Goal: Transaction & Acquisition: Purchase product/service

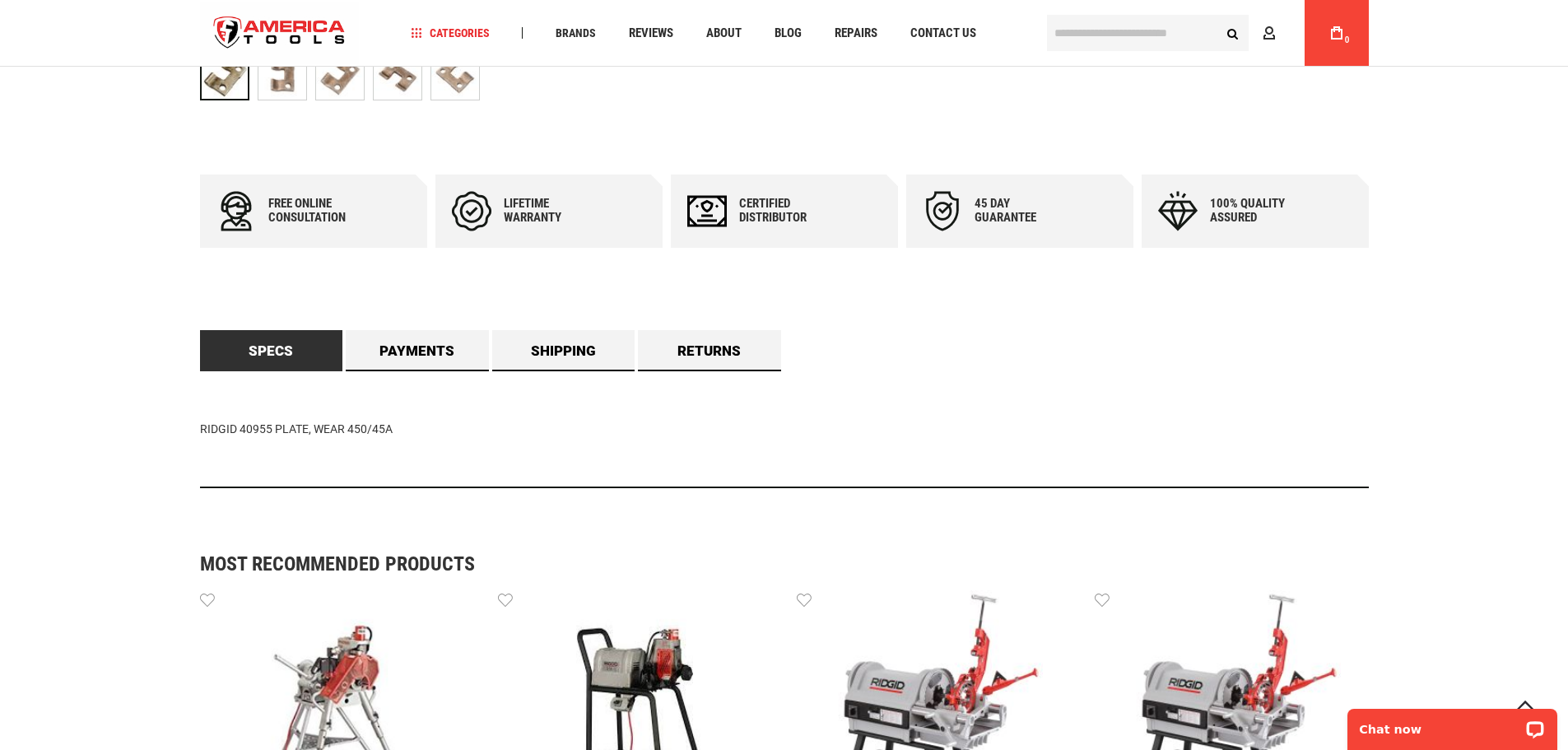
scroll to position [659, 0]
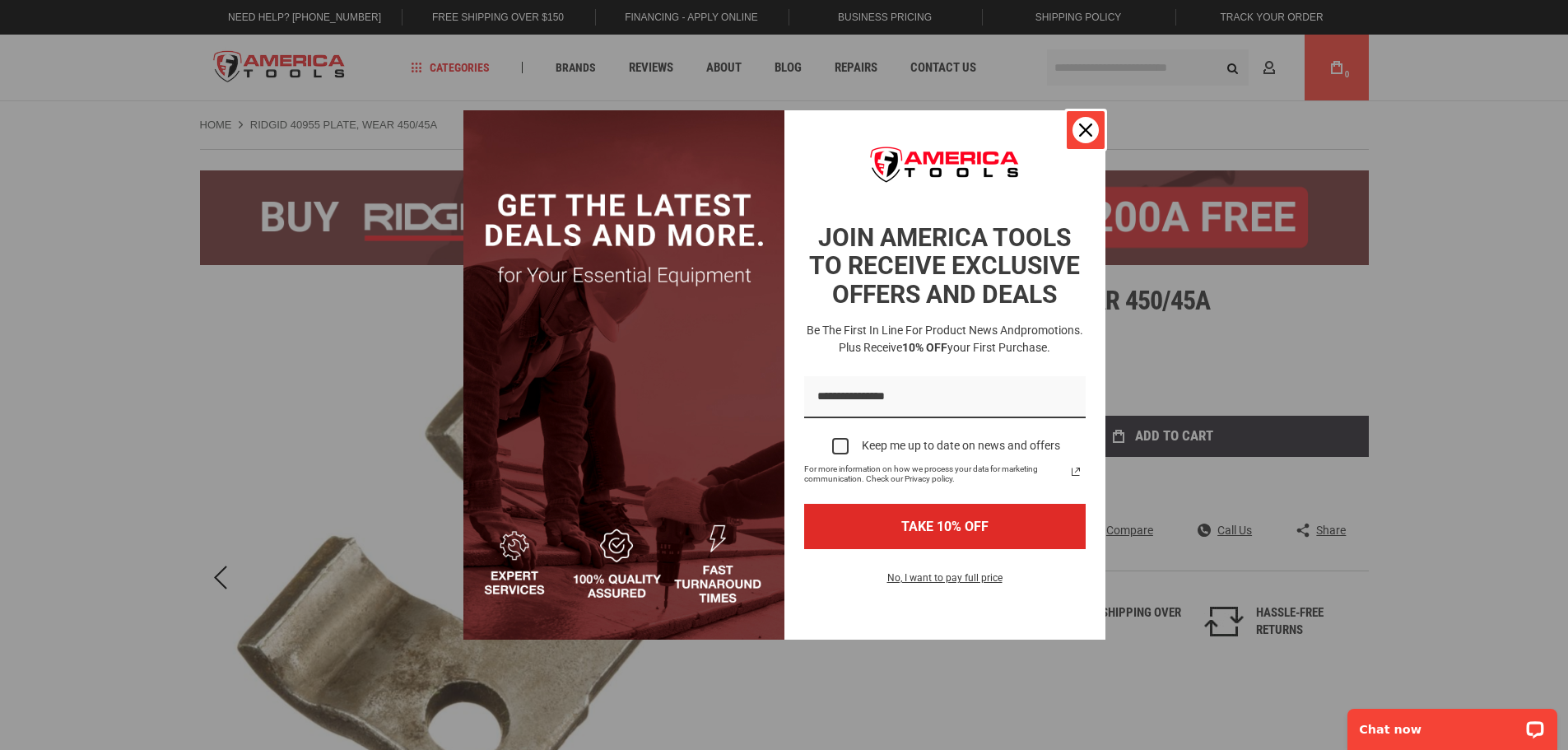
click at [1082, 133] on icon "close icon" at bounding box center [1085, 129] width 13 height 13
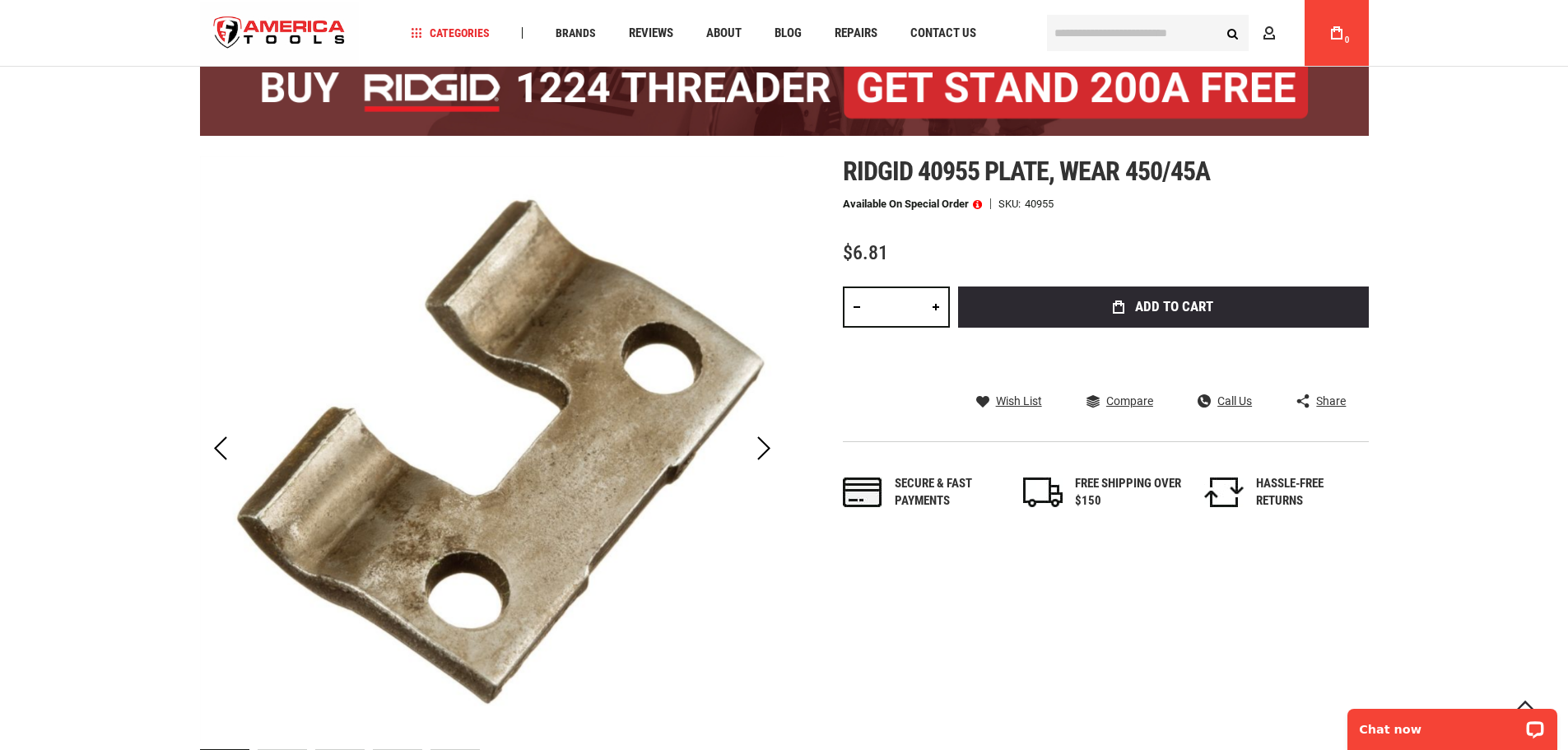
scroll to position [165, 0]
